Goal: Task Accomplishment & Management: Manage account settings

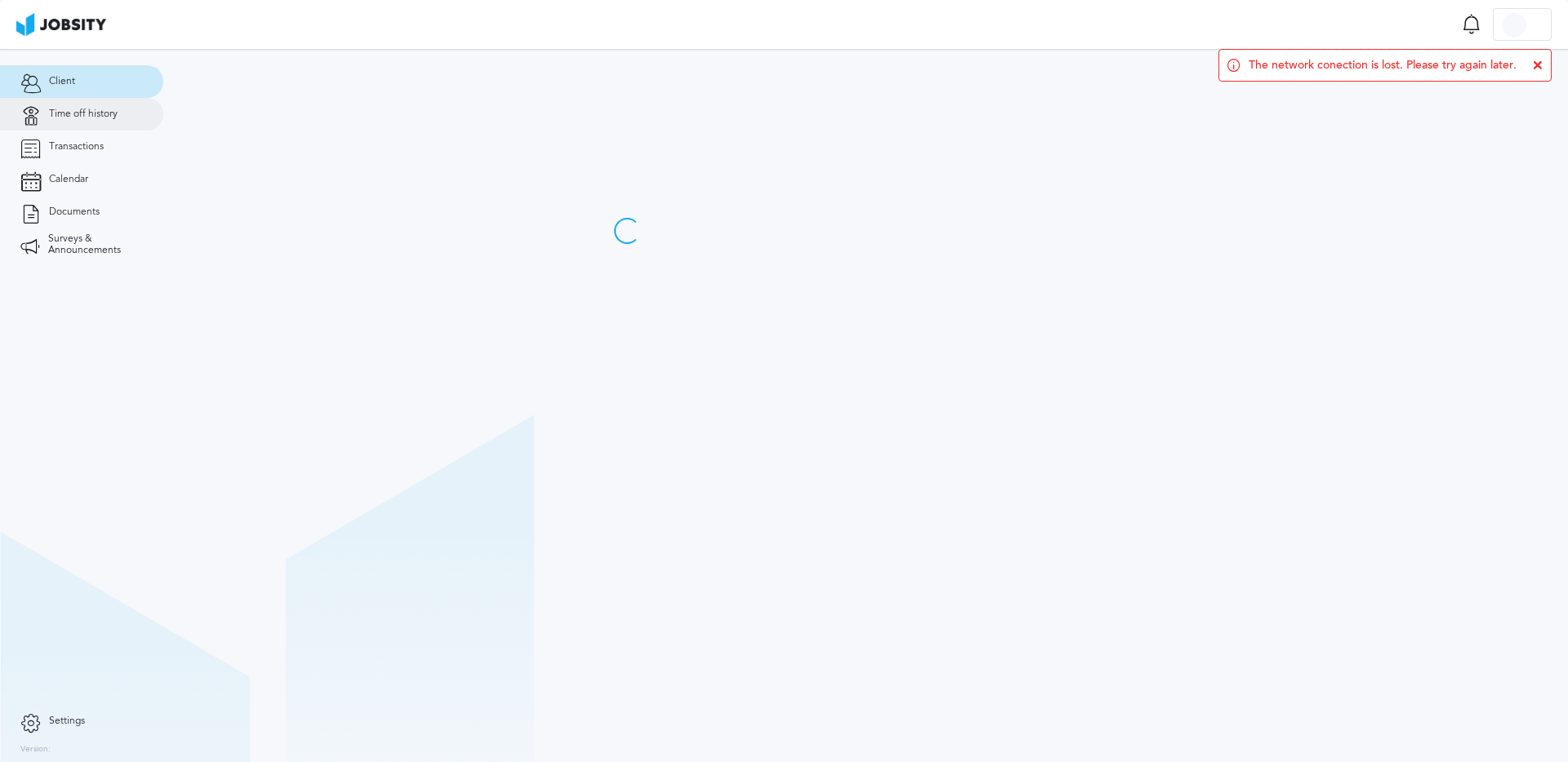
click at [97, 116] on span "Time off history" at bounding box center [83, 115] width 69 height 12
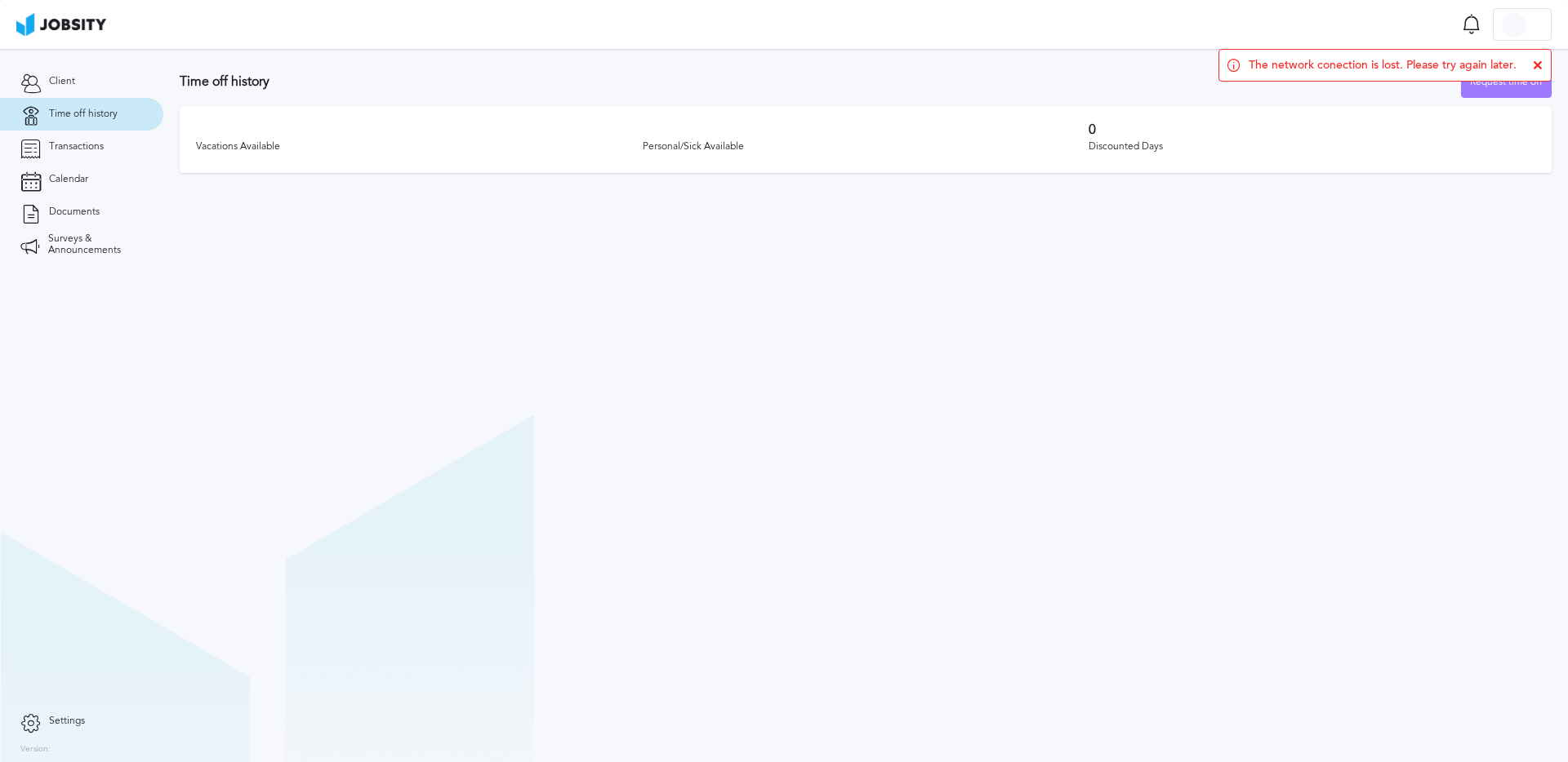
click at [1539, 64] on icon at bounding box center [1538, 66] width 10 height 10
click at [390, 141] on div "Vacations Available" at bounding box center [419, 147] width 446 height 12
click at [110, 84] on link "Client" at bounding box center [81, 81] width 163 height 32
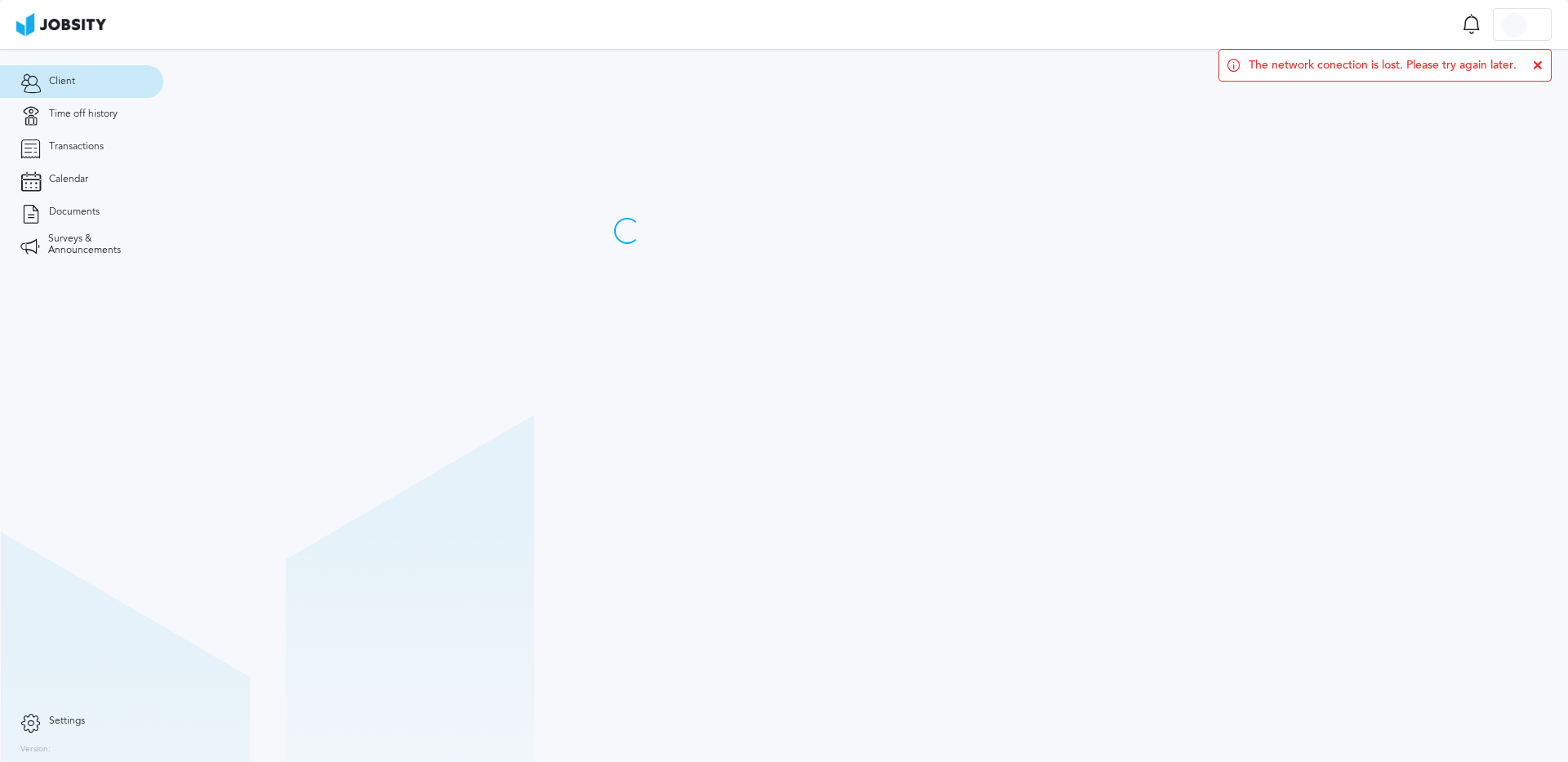
click at [1540, 66] on icon at bounding box center [1538, 66] width 10 height 10
click at [446, 250] on div at bounding box center [622, 155] width 918 height 212
click at [36, 723] on icon at bounding box center [30, 721] width 21 height 15
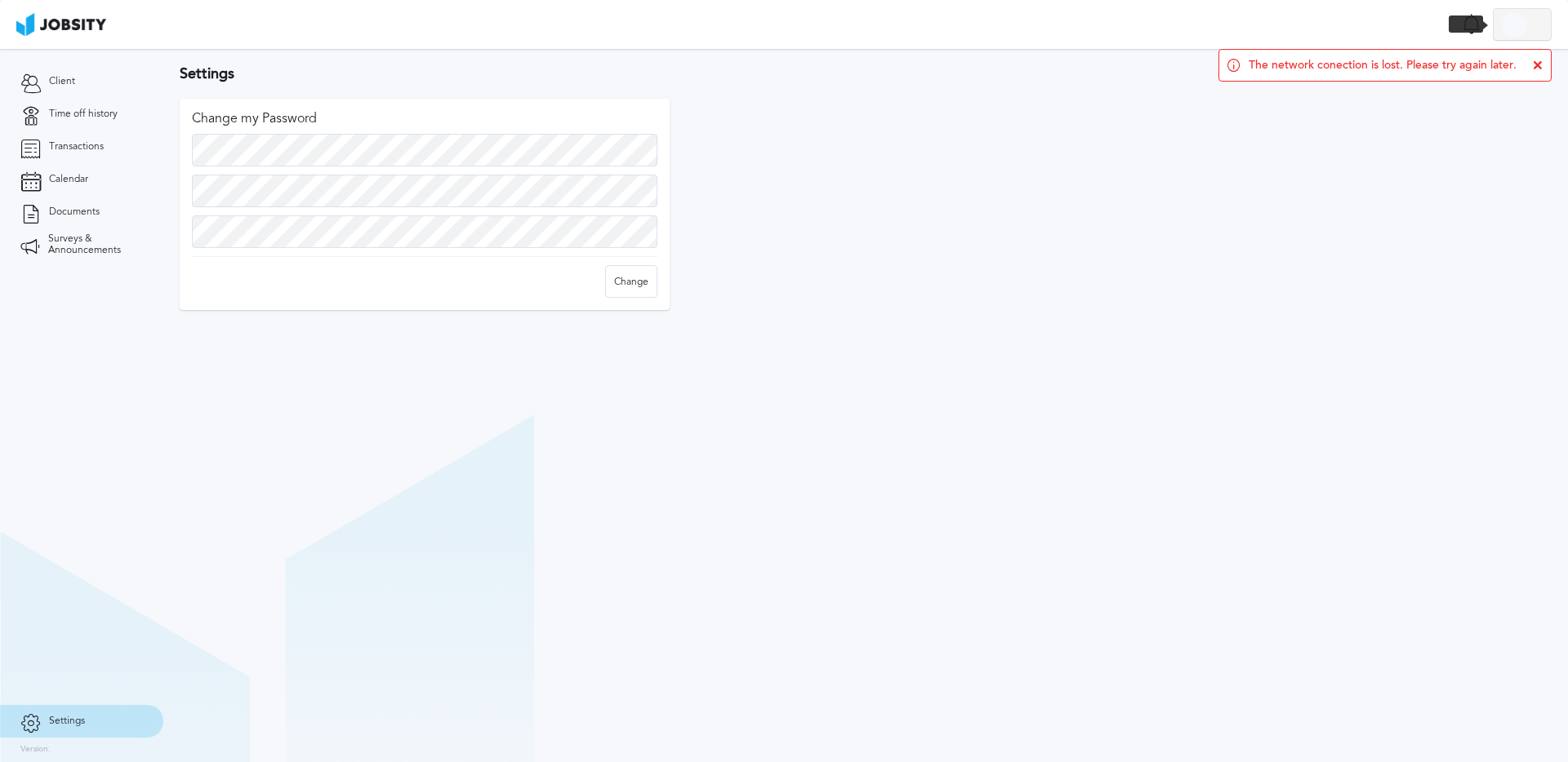
click at [1526, 12] on div at bounding box center [1522, 25] width 57 height 32
click at [1521, 22] on li "Log Out" at bounding box center [1522, 24] width 59 height 32
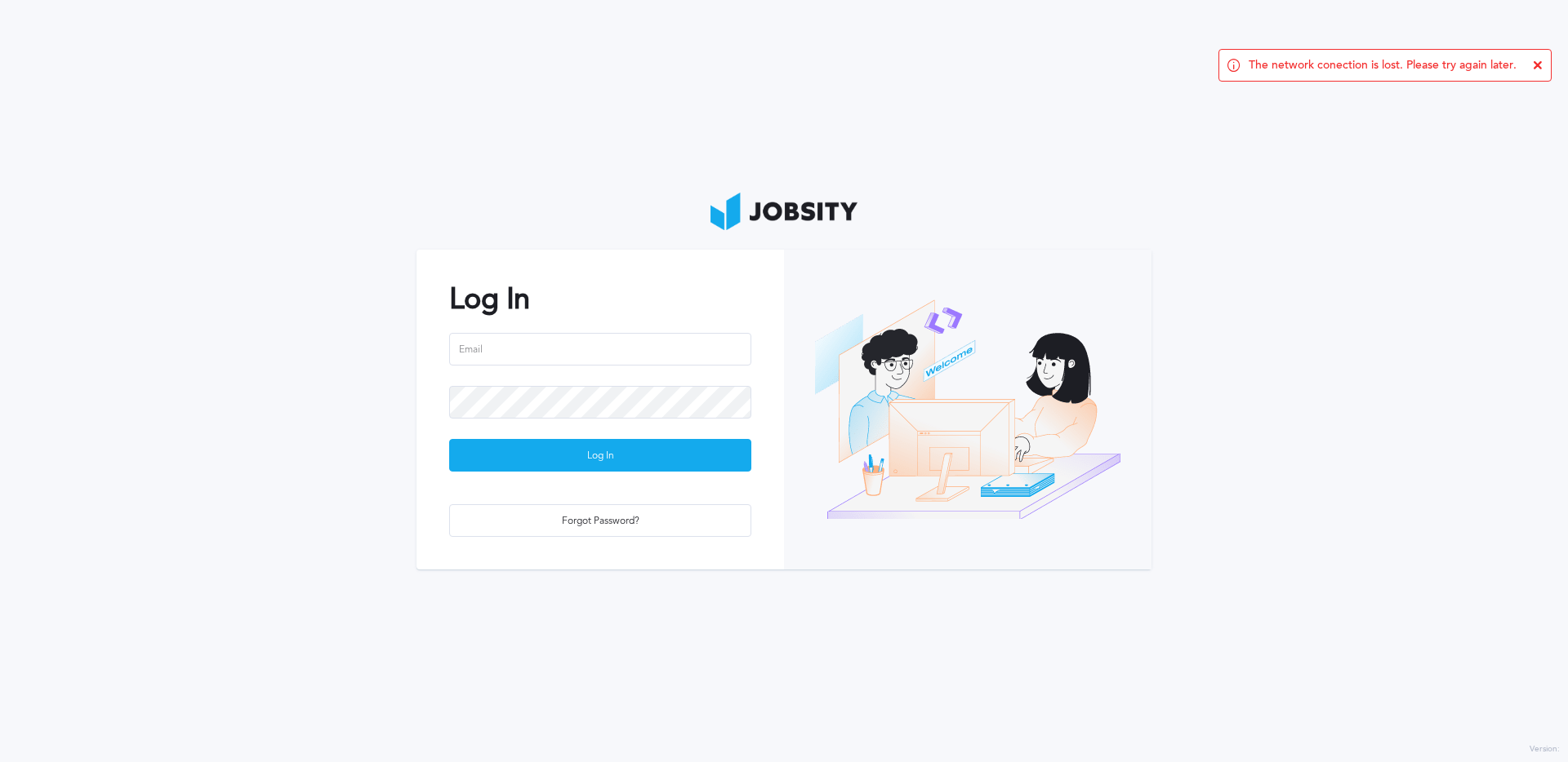
click at [569, 327] on div "Log In Log In Forgot Password?" at bounding box center [600, 409] width 368 height 319
click at [563, 345] on input "email" at bounding box center [601, 349] width 302 height 32
drag, startPoint x: 1035, startPoint y: 92, endPoint x: 1058, endPoint y: 87, distance: 23.5
click at [1049, 89] on section "Log In Log In Forgot Password?" at bounding box center [784, 381] width 1568 height 762
click at [608, 349] on input "email" at bounding box center [601, 349] width 302 height 32
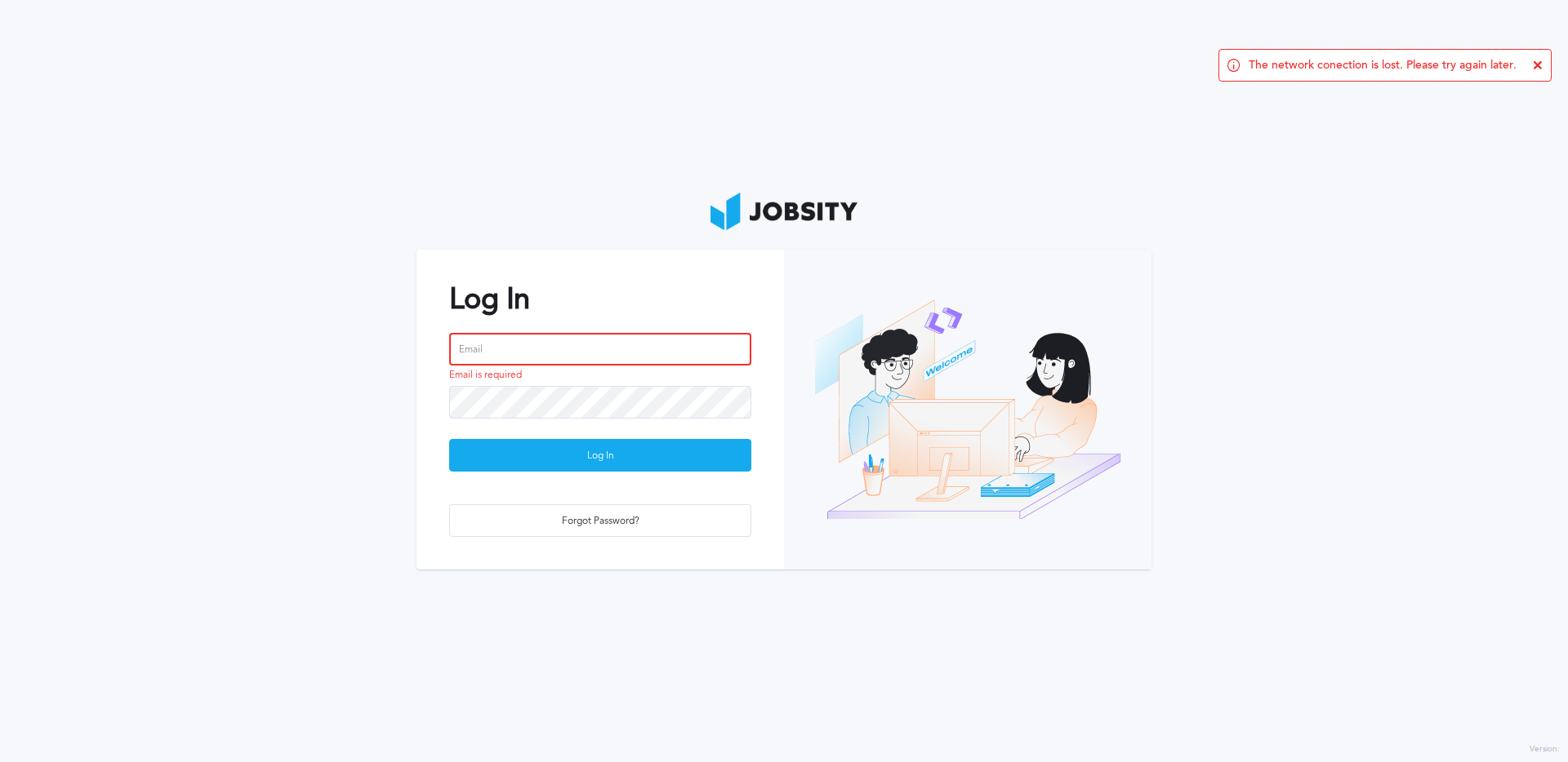
type input "harry.jackson@jobsity.com"
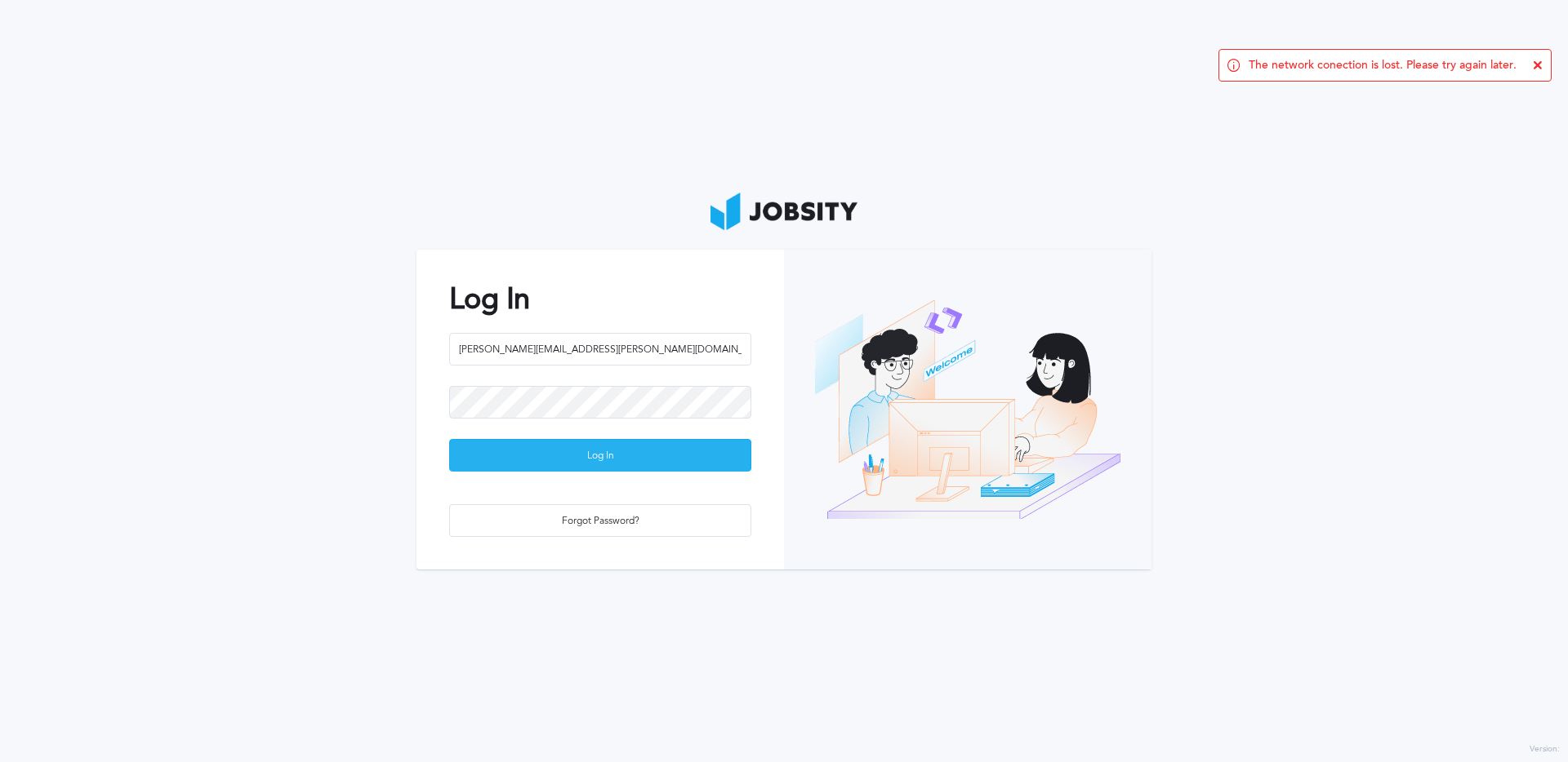
click at [604, 451] on div "Log In" at bounding box center [601, 456] width 300 height 32
click at [1540, 62] on icon at bounding box center [1538, 66] width 10 height 10
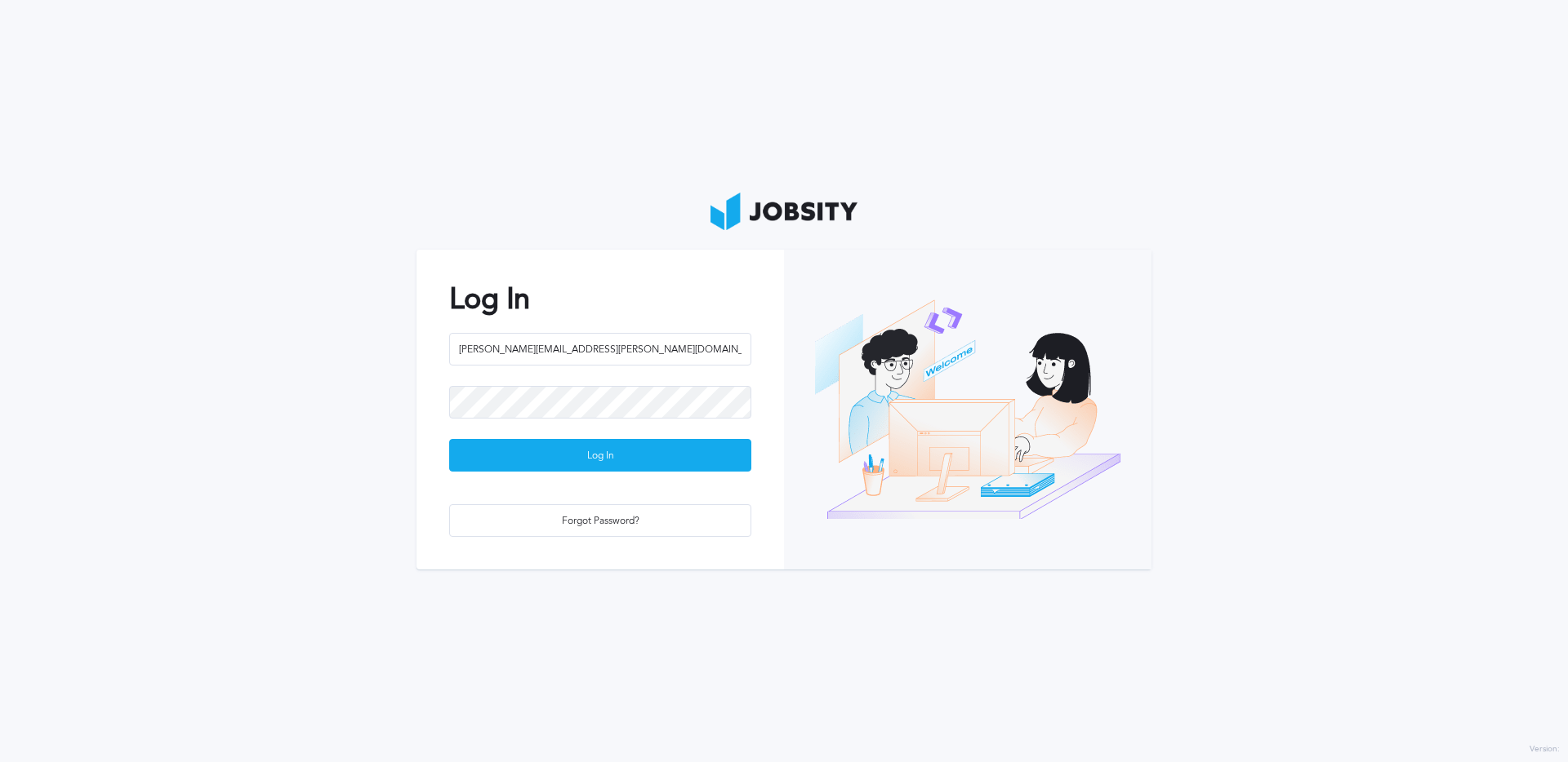
click at [1199, 77] on section "Log In harry.jackson@jobsity.com Log In Forgot Password?" at bounding box center [784, 381] width 1568 height 762
click at [564, 455] on div "Log In" at bounding box center [601, 456] width 300 height 32
click at [1542, 71] on div "The network conection is lost. Please try again later." at bounding box center [1385, 65] width 334 height 32
click at [1541, 70] on icon at bounding box center [1538, 66] width 10 height 10
click at [1320, 133] on section "Log In harry.jackson@jobsity.com Log In Forgot Password?" at bounding box center [784, 381] width 1568 height 762
